Goal: Check status: Check status

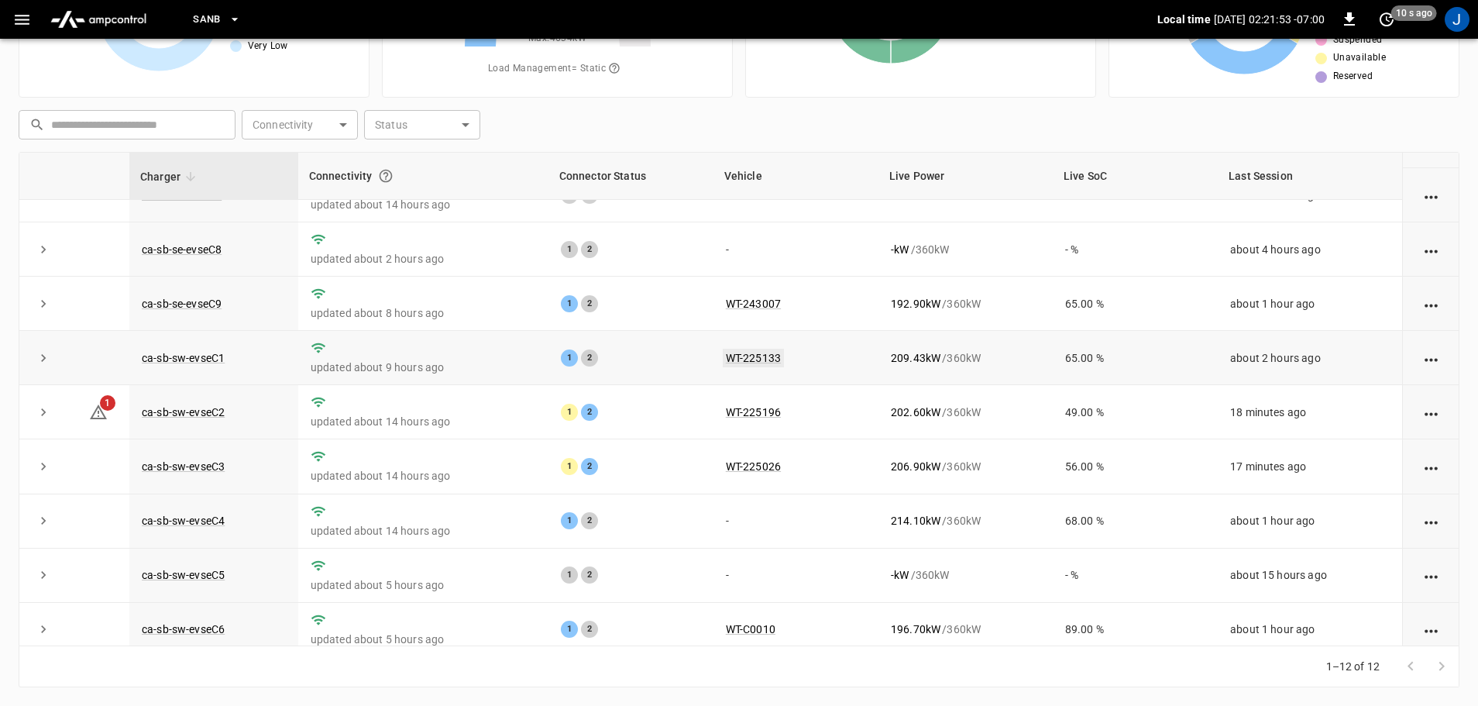
scroll to position [215, 0]
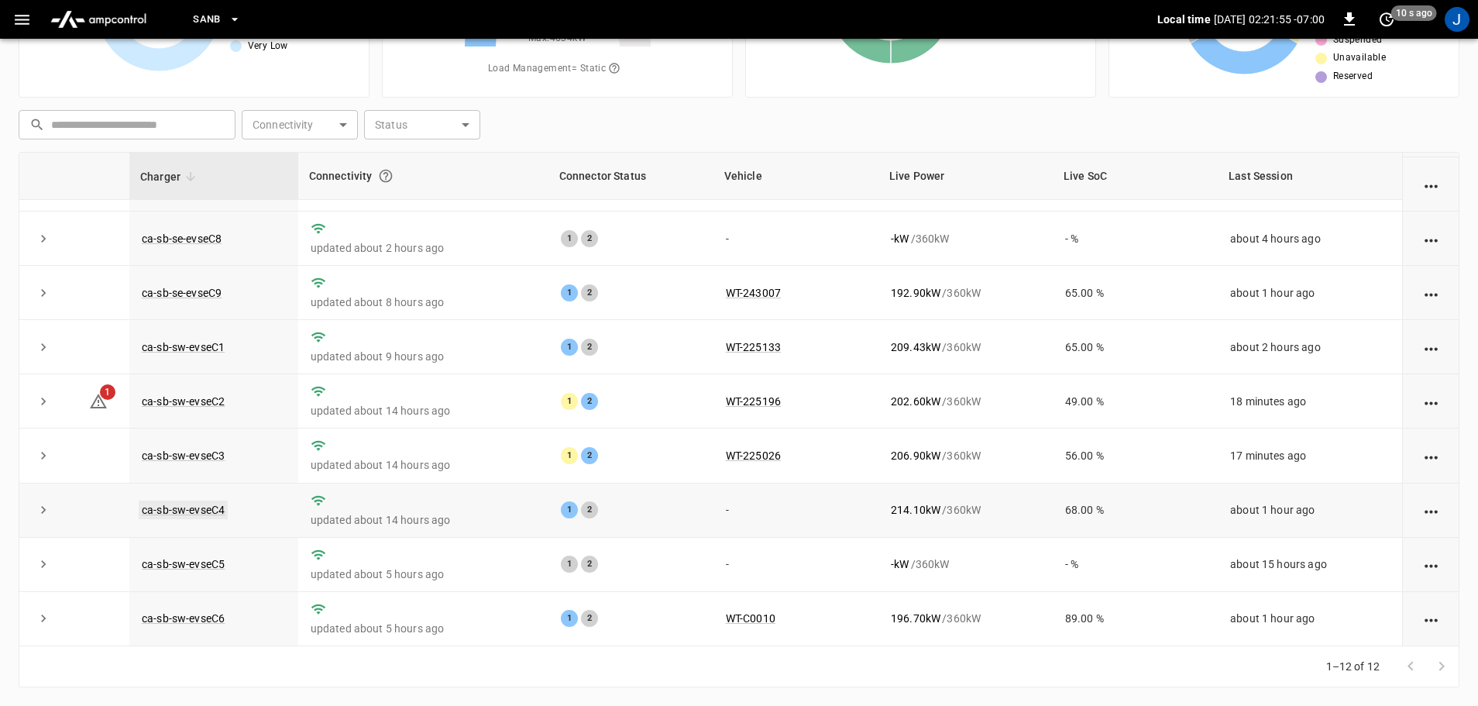
click at [171, 512] on link "ca-sb-sw-evseC4" at bounding box center [183, 509] width 89 height 19
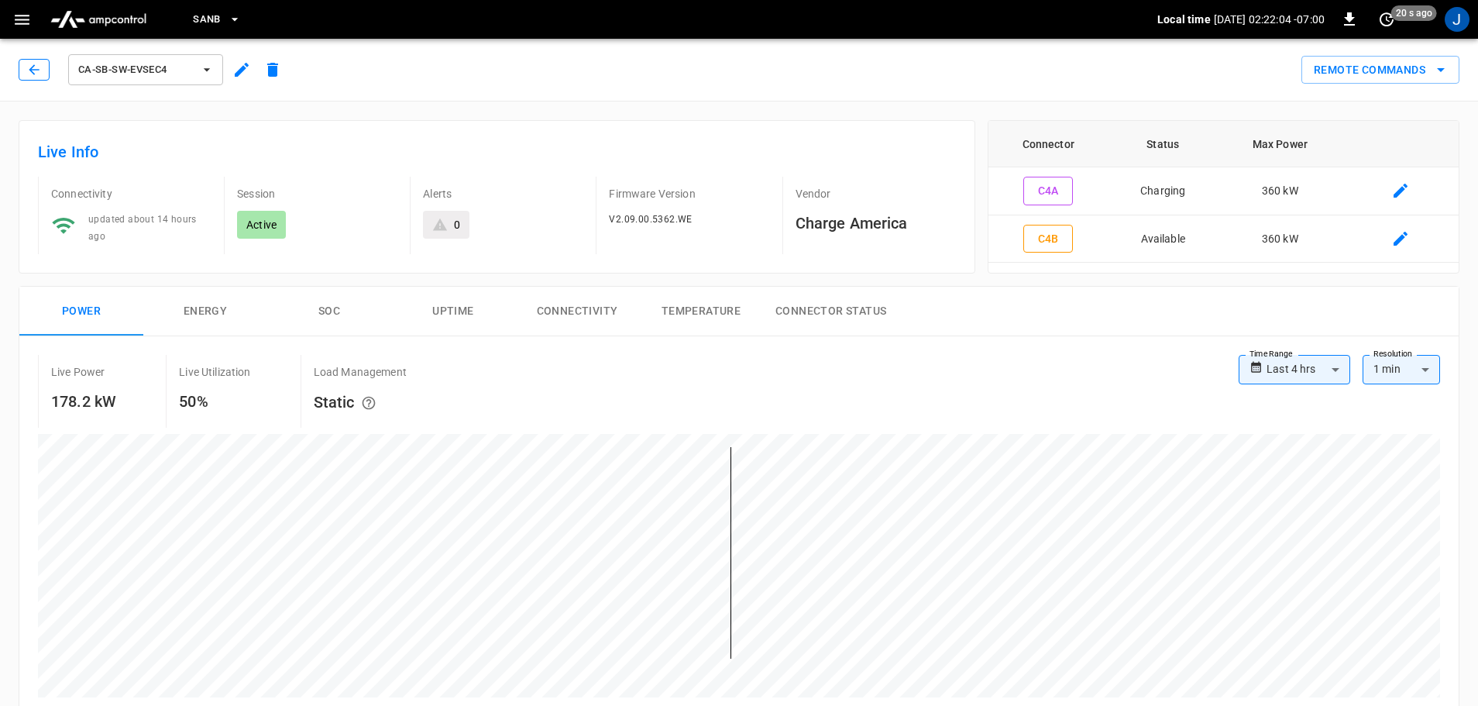
click at [32, 67] on icon "button" at bounding box center [34, 69] width 10 height 10
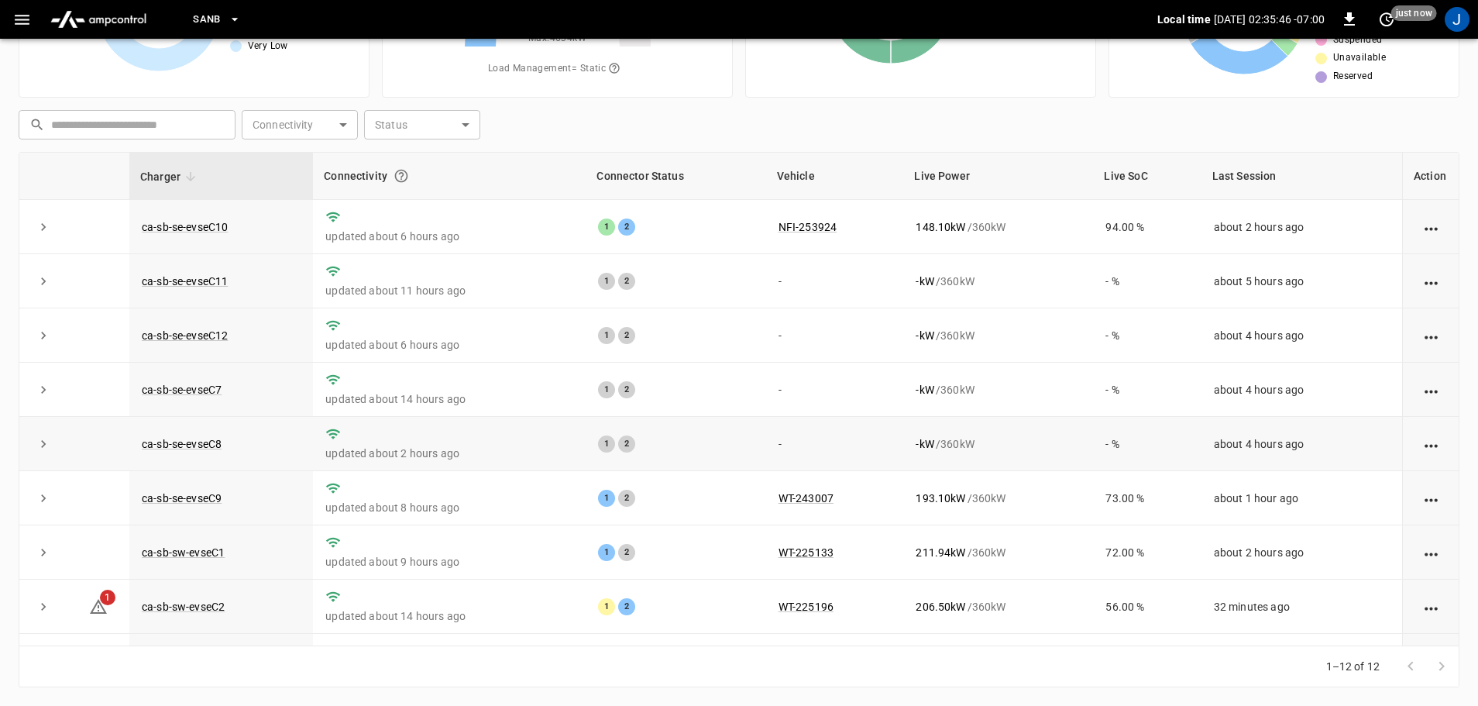
scroll to position [215, 0]
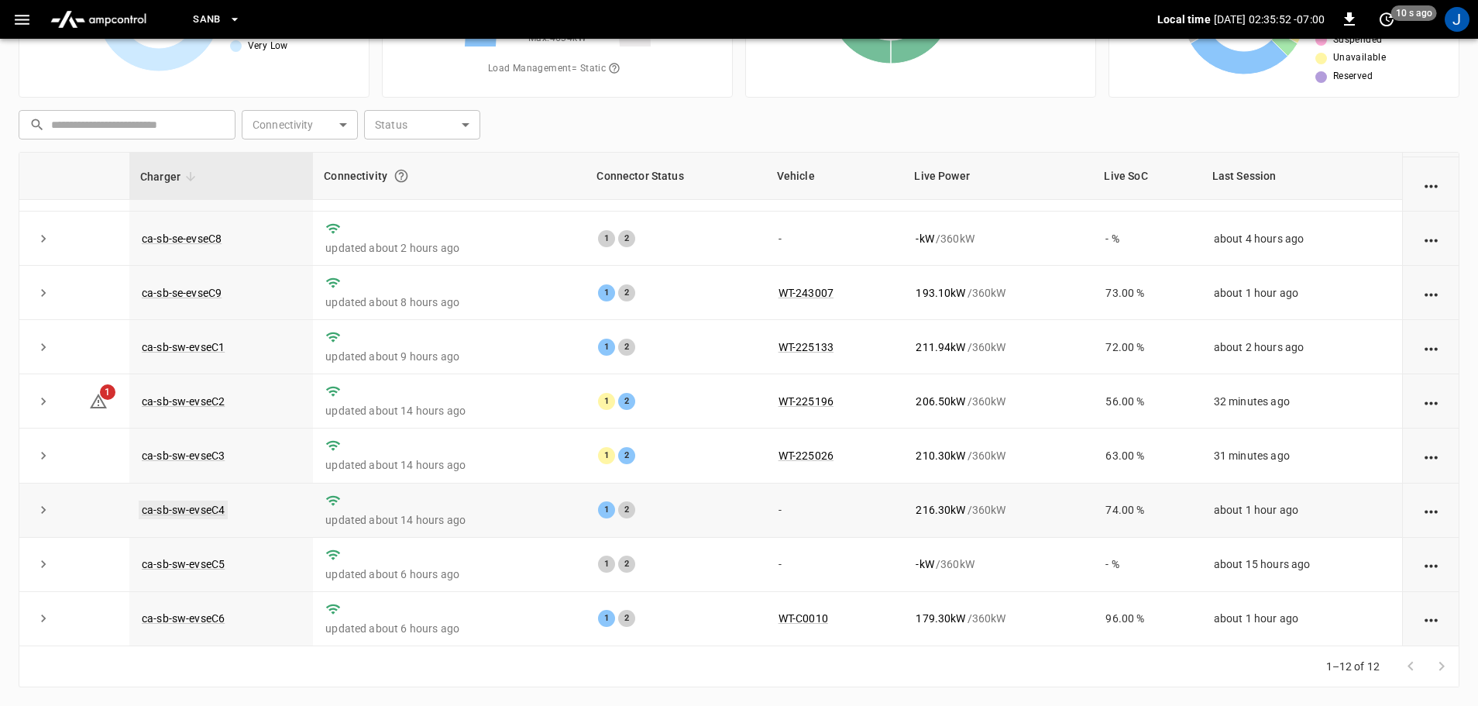
click at [184, 510] on link "ca-sb-sw-evseC4" at bounding box center [183, 509] width 89 height 19
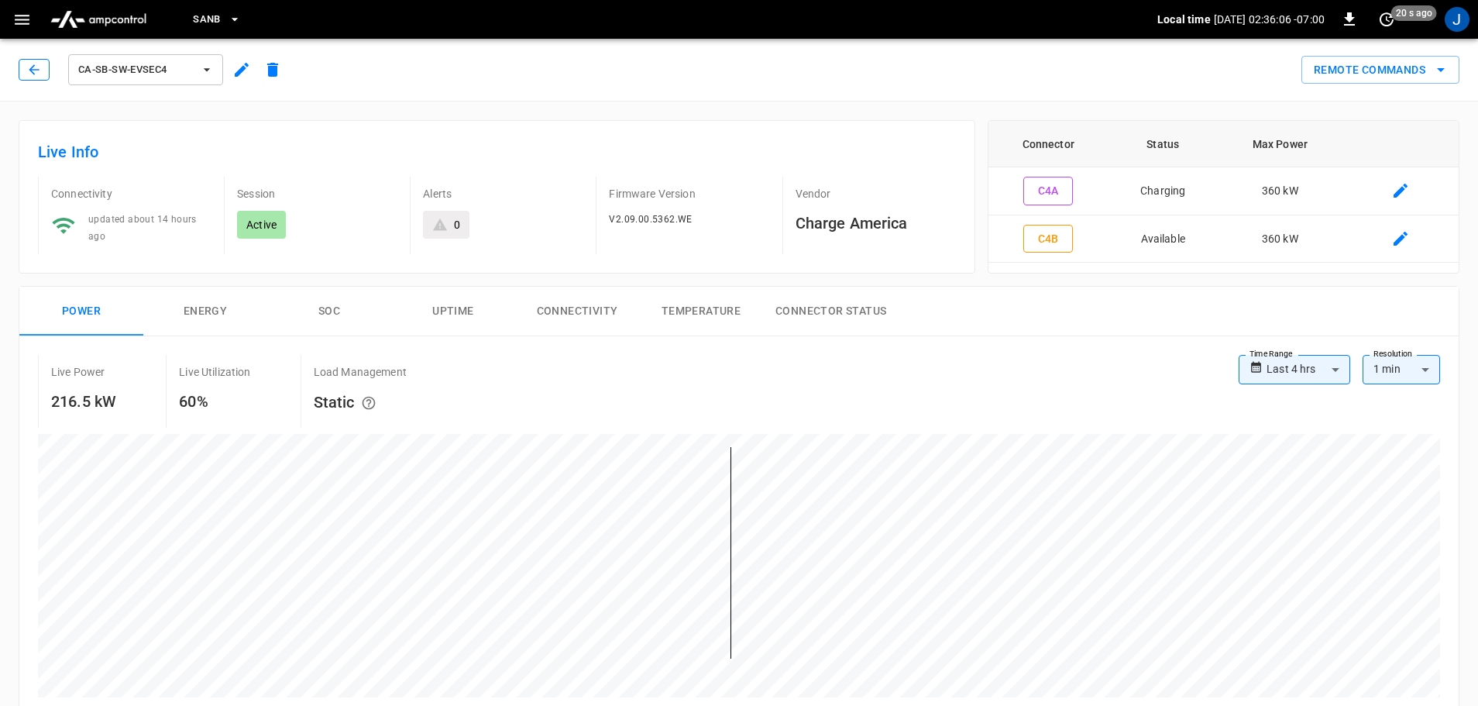
click at [30, 67] on icon "button" at bounding box center [33, 69] width 15 height 15
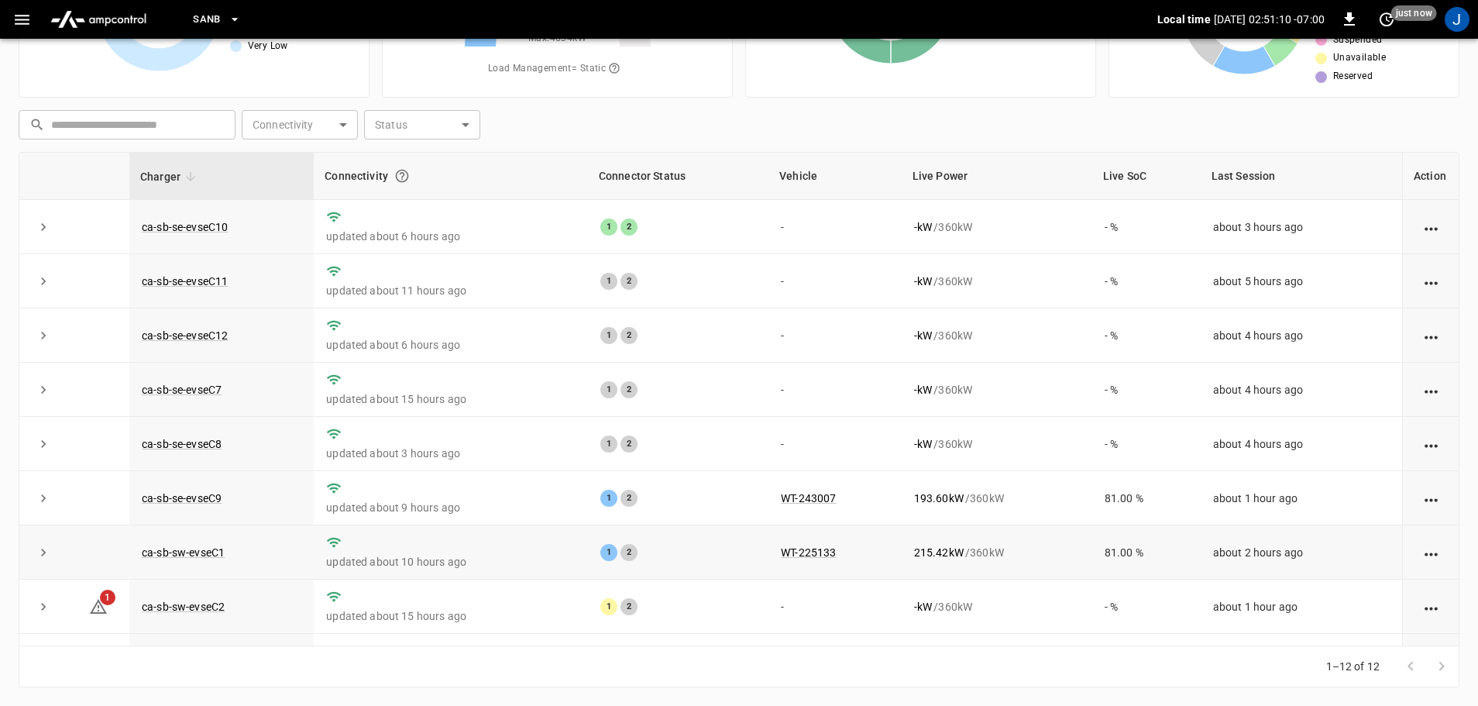
scroll to position [215, 0]
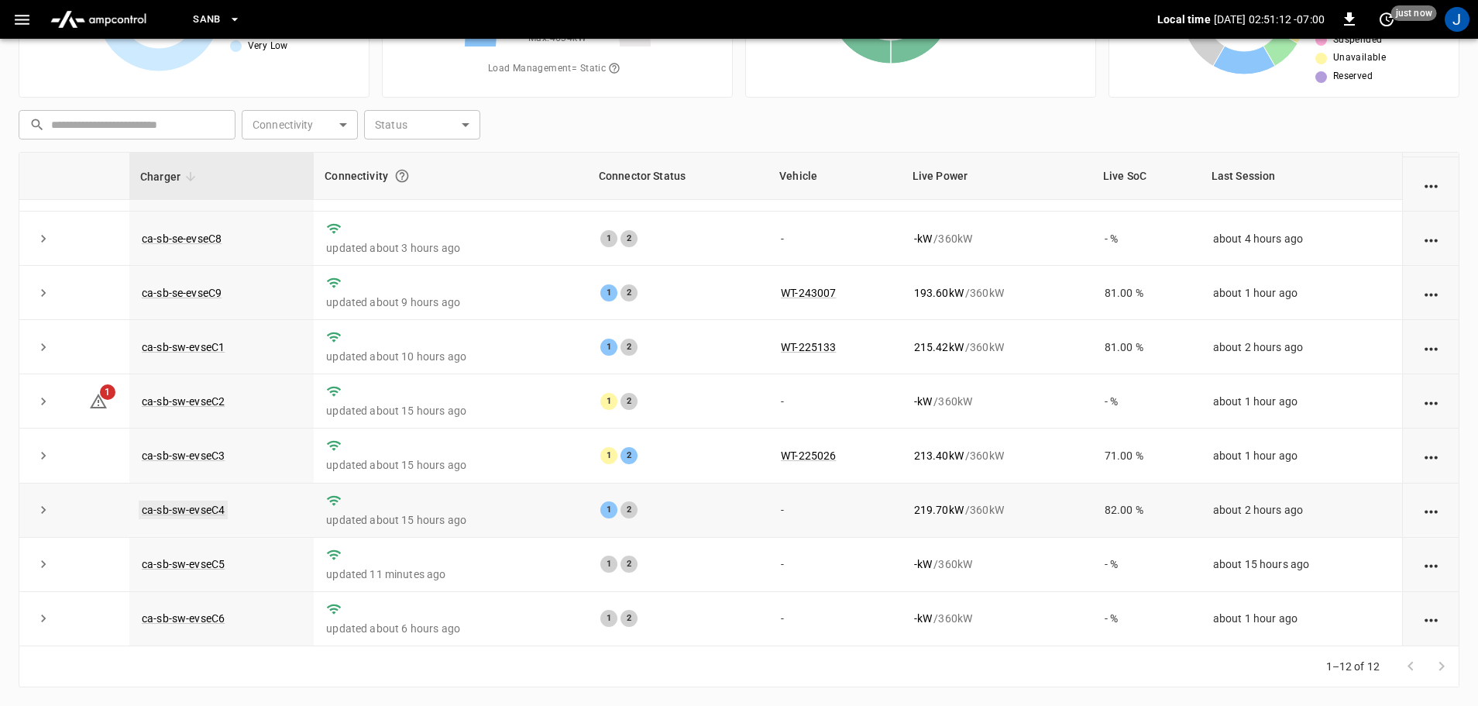
click at [201, 510] on link "ca-sb-sw-evseC4" at bounding box center [183, 509] width 89 height 19
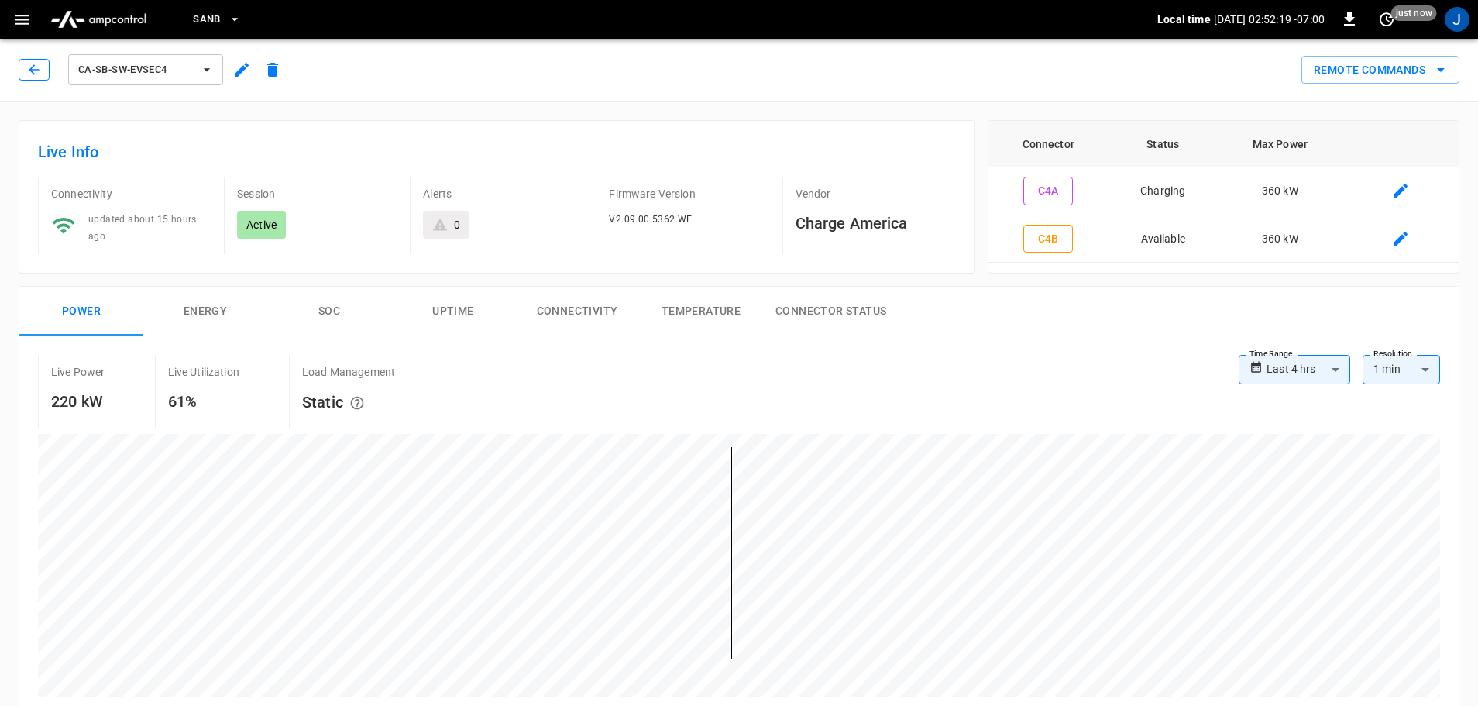
click at [40, 71] on icon "button" at bounding box center [33, 69] width 15 height 15
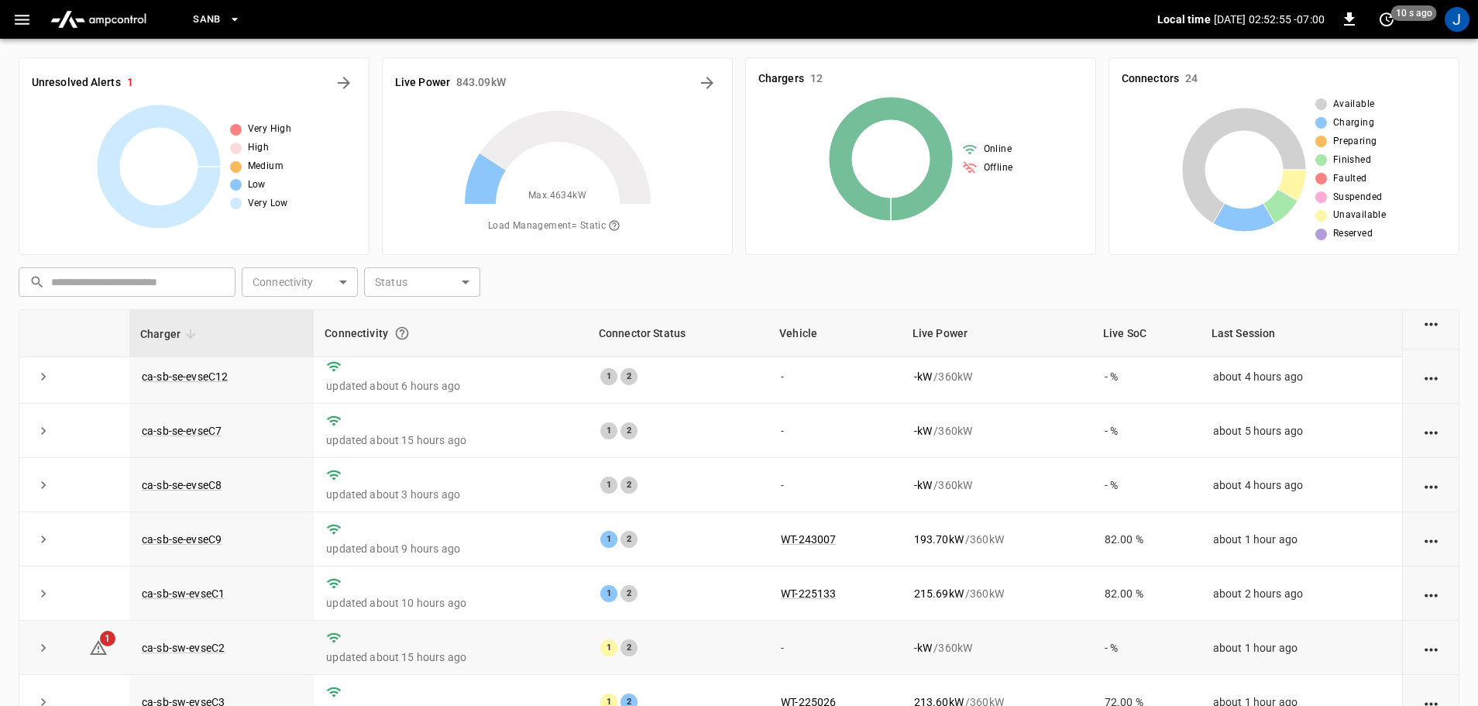
scroll to position [215, 0]
